Goal: Find specific fact: Find specific fact

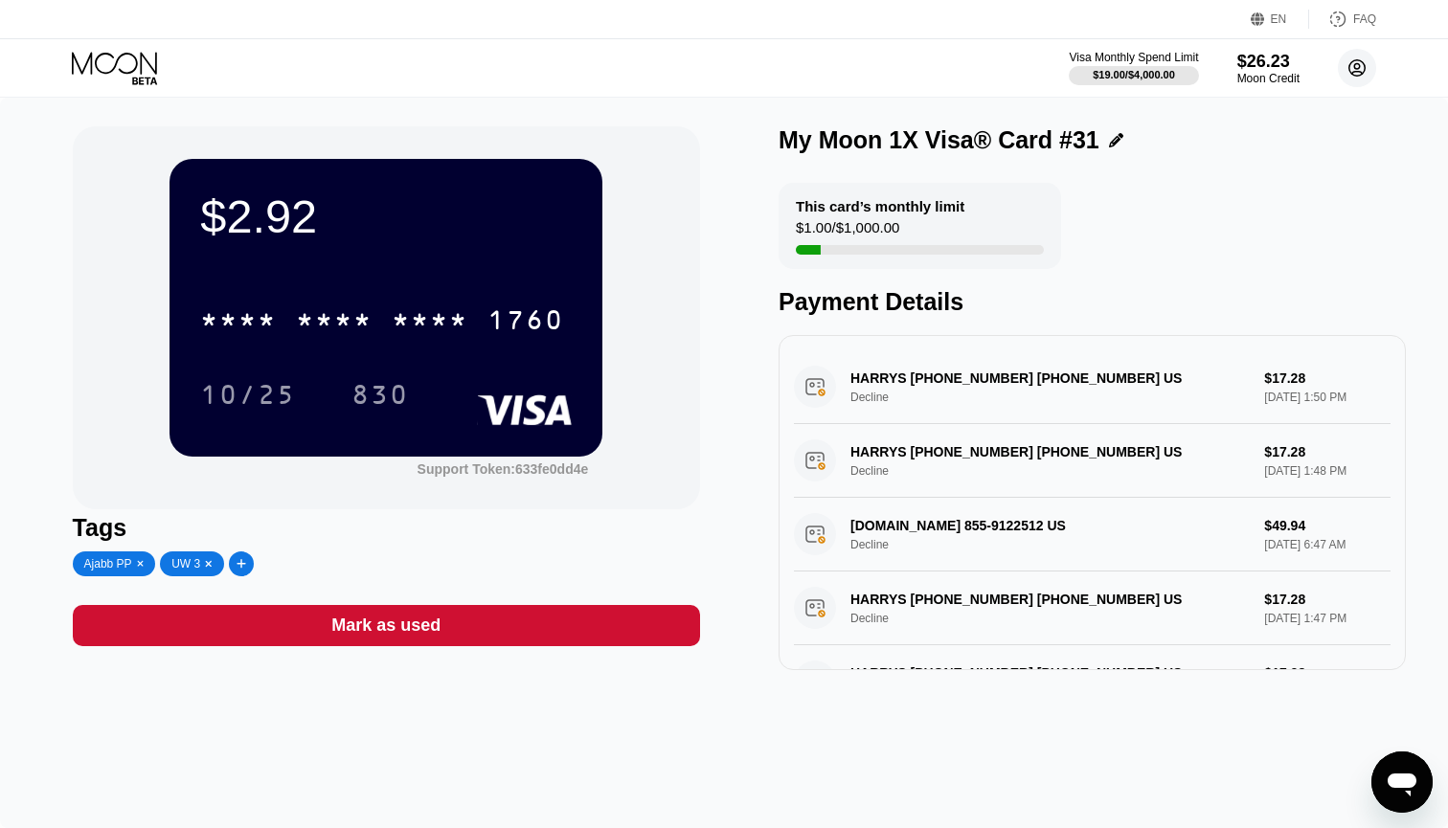
click at [1366, 60] on circle at bounding box center [1357, 68] width 38 height 38
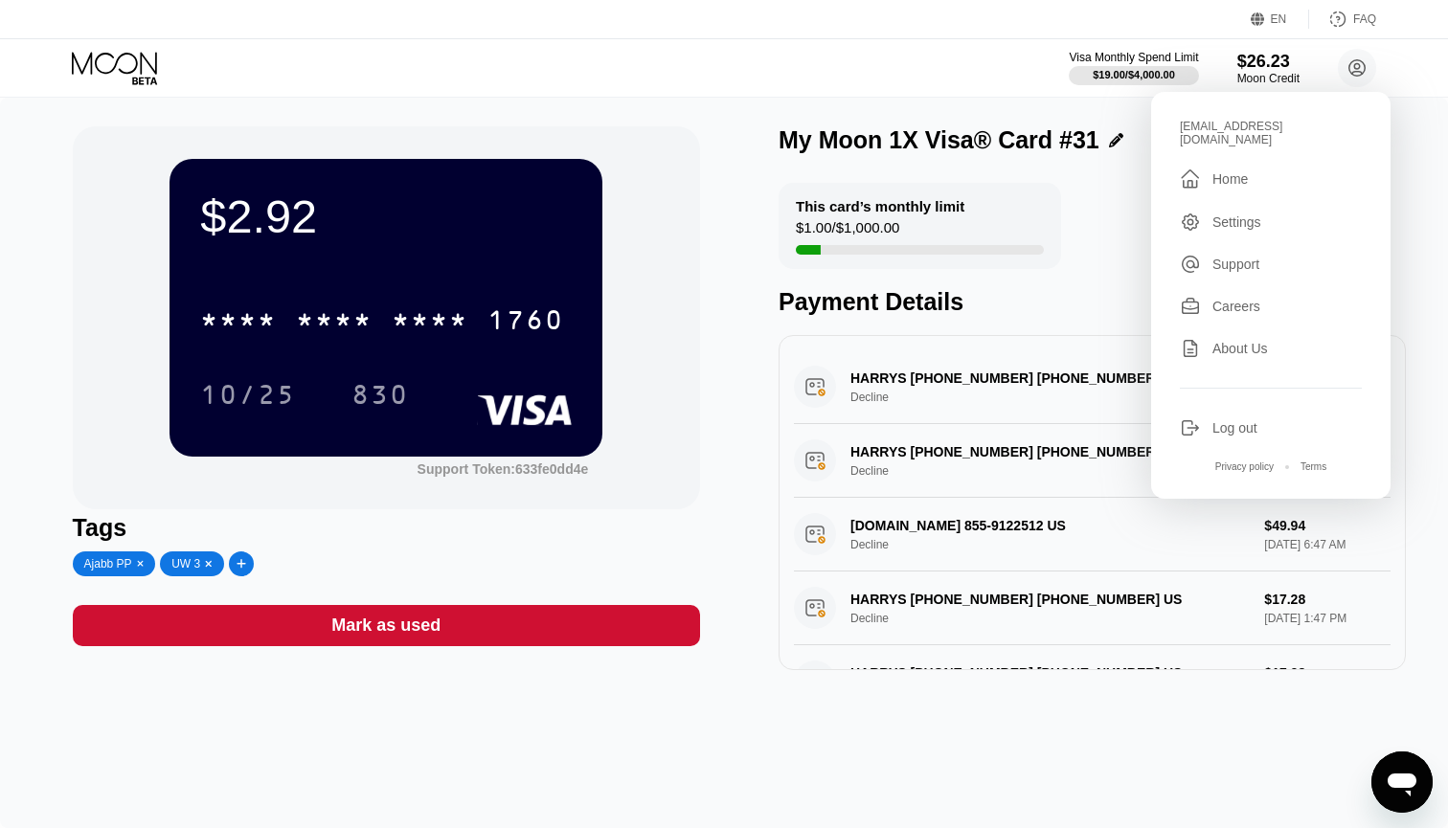
click at [1223, 168] on div " Home" at bounding box center [1271, 179] width 182 height 23
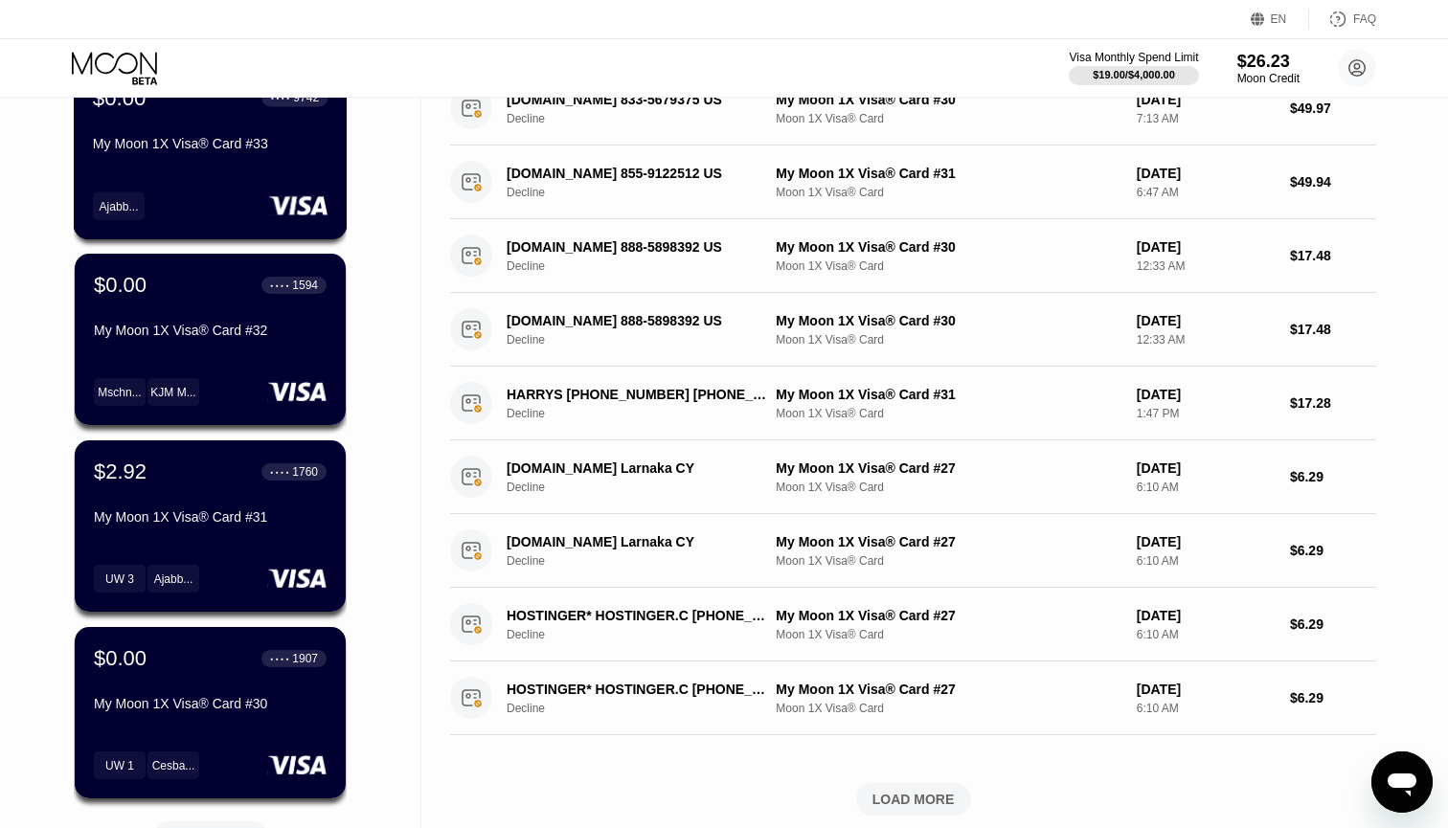
scroll to position [375, 0]
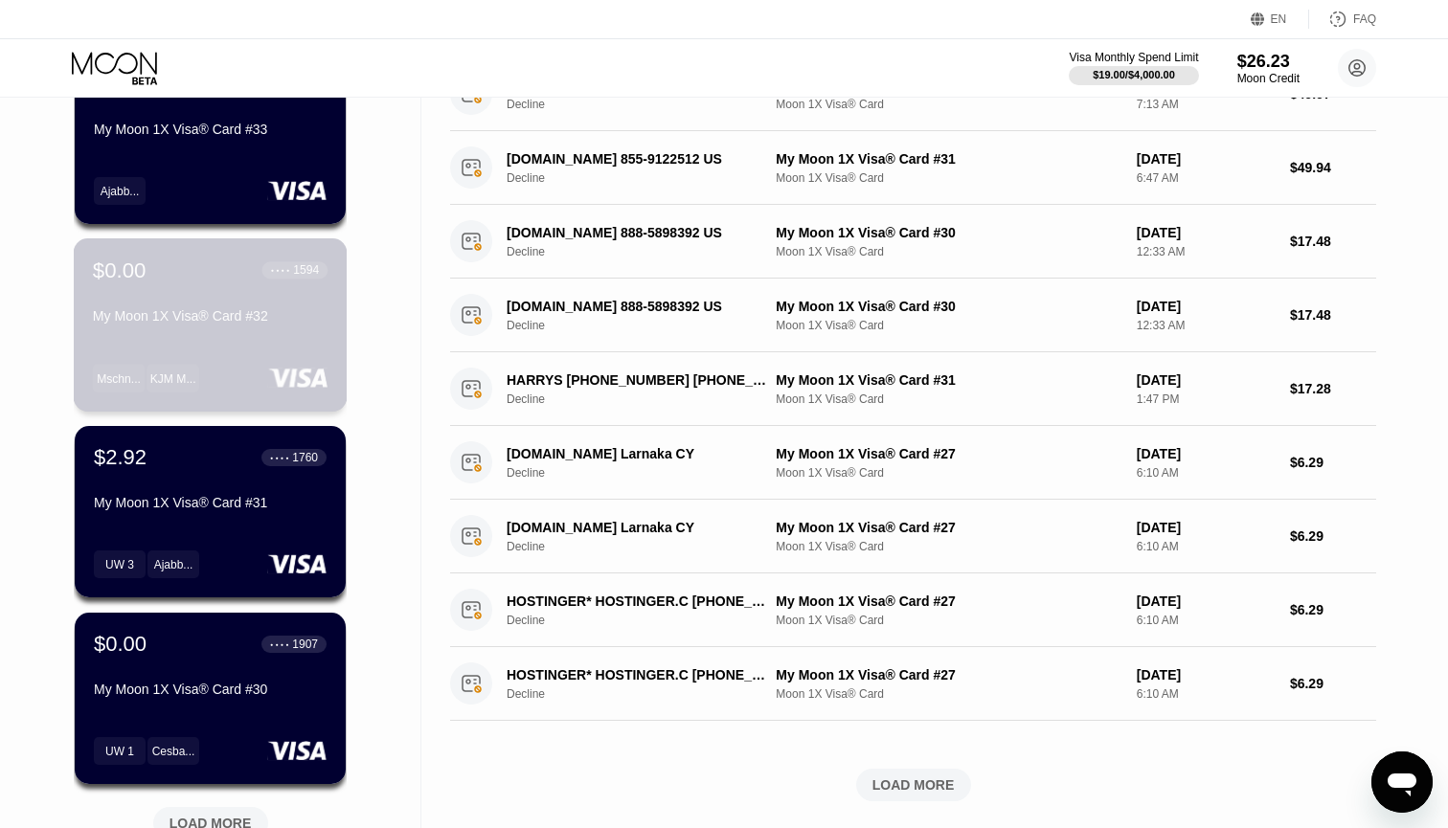
click at [225, 311] on div "My Moon 1X Visa® Card #32" at bounding box center [210, 315] width 235 height 15
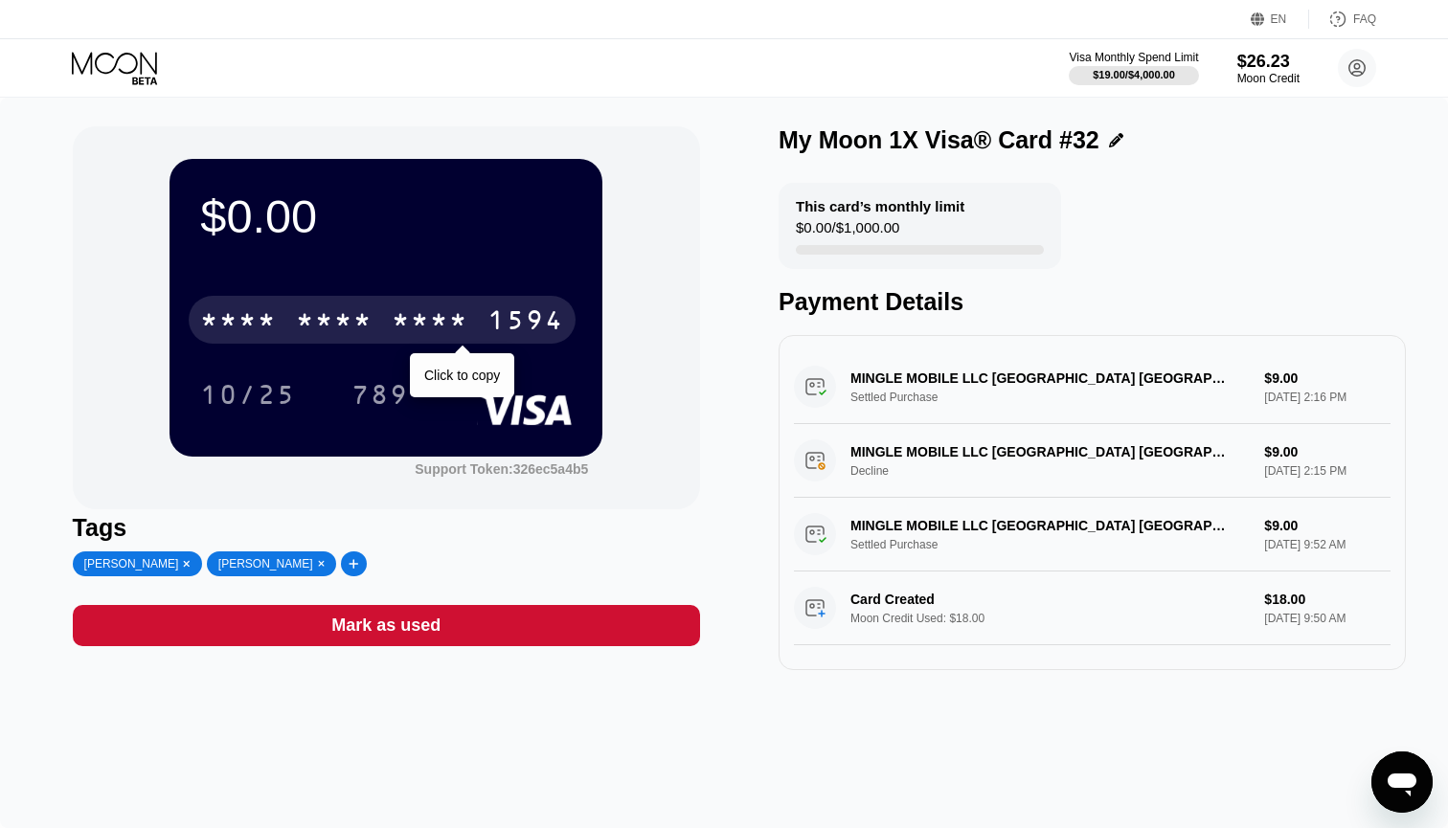
click at [389, 329] on div "* * * * * * * * * * * * 1594" at bounding box center [382, 320] width 387 height 48
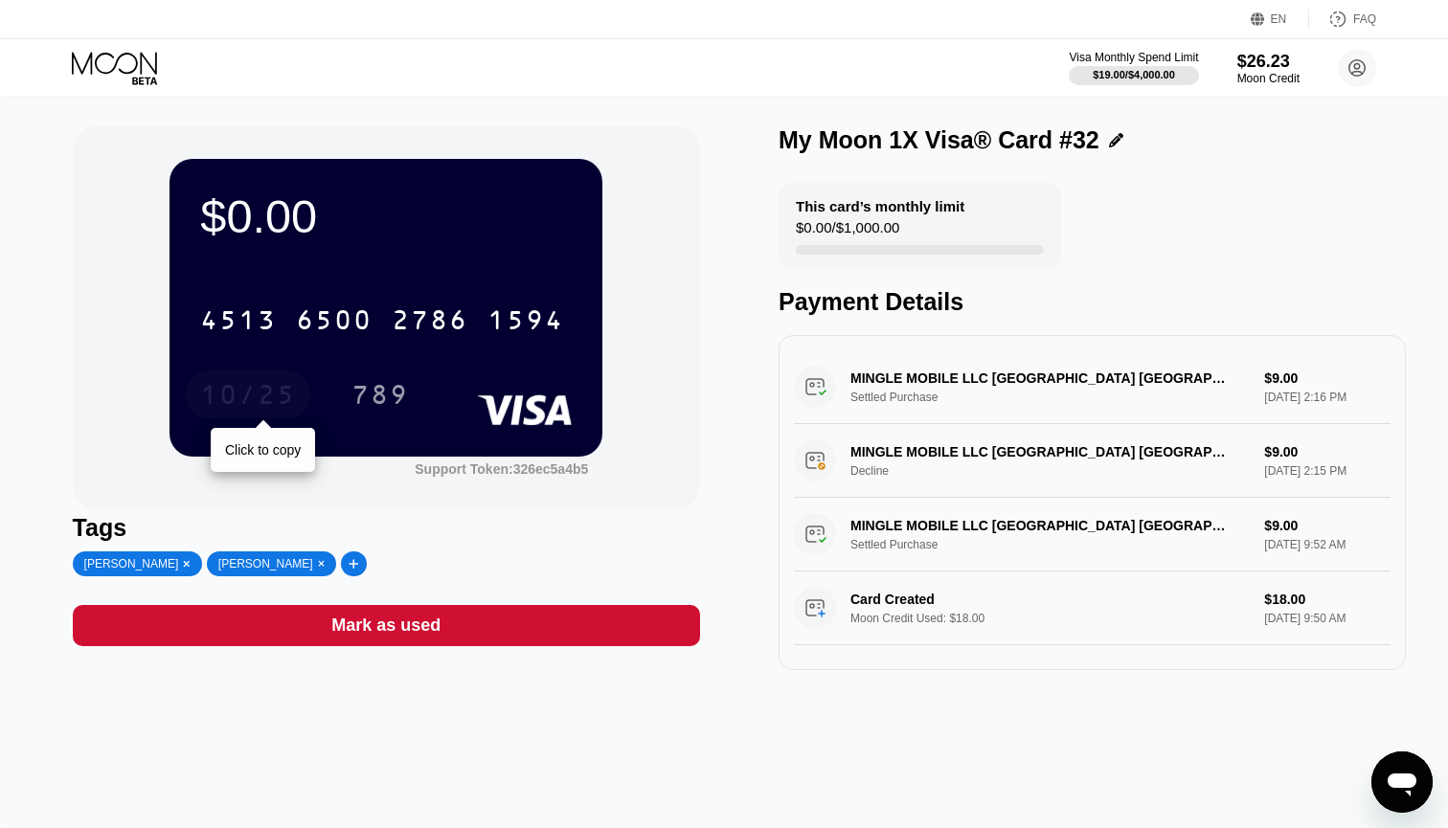
click at [237, 390] on div "10/25" at bounding box center [248, 397] width 96 height 31
click at [382, 396] on div "789" at bounding box center [379, 397] width 57 height 31
